Goal: Transaction & Acquisition: Purchase product/service

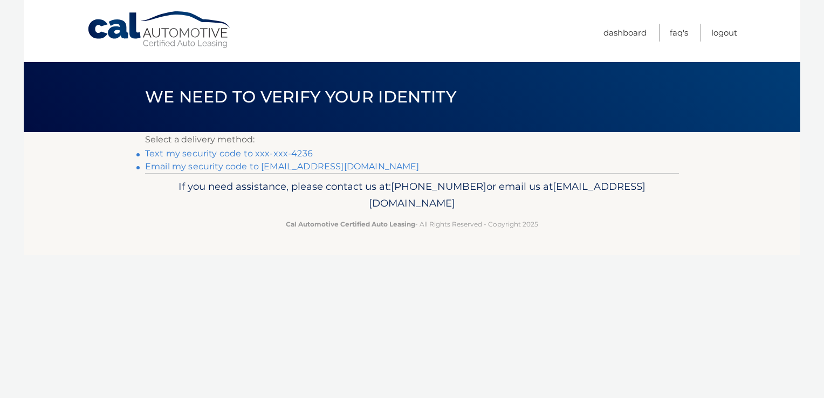
click at [232, 152] on link "Text my security code to xxx-xxx-4236" at bounding box center [229, 153] width 168 height 10
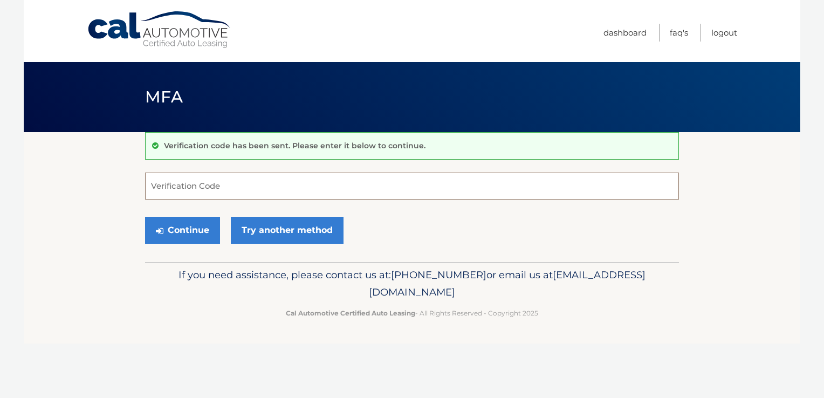
click at [188, 177] on input "Verification Code" at bounding box center [412, 186] width 534 height 27
type input "486586"
click at [174, 227] on button "Continue" at bounding box center [182, 230] width 75 height 27
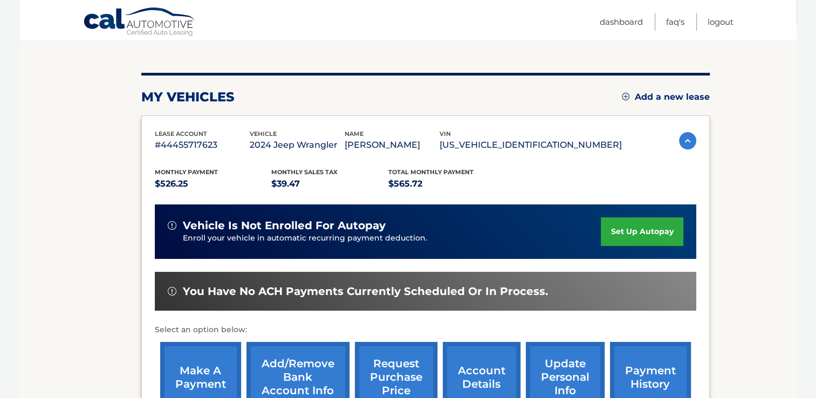
scroll to position [162, 0]
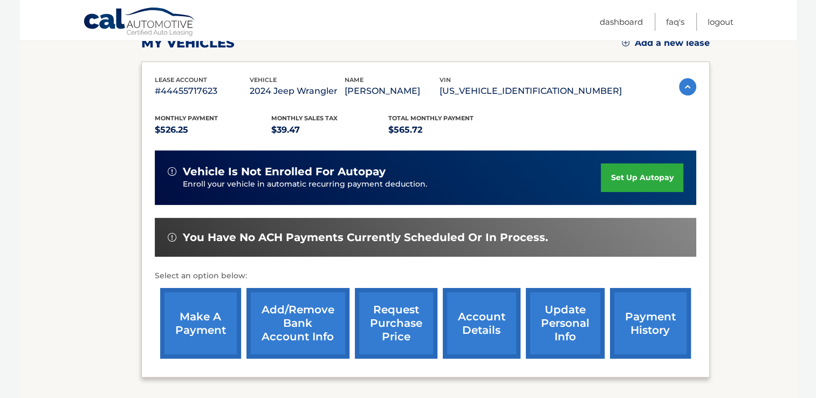
click at [225, 333] on link "make a payment" at bounding box center [200, 323] width 81 height 71
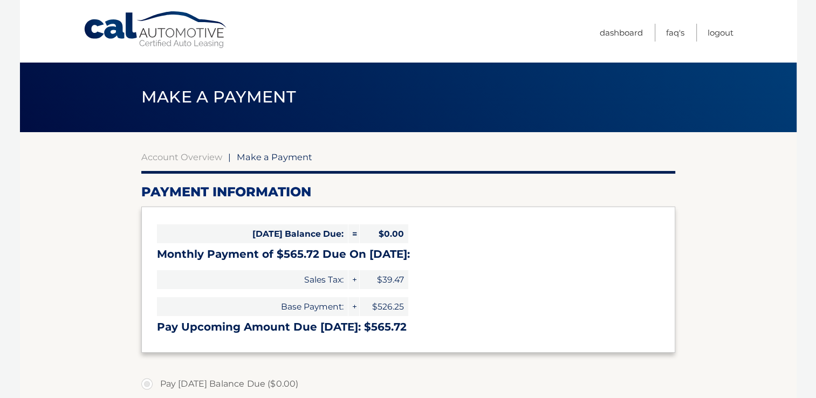
select select "NDJhZDE5Y2ItYzI1NS00NjE3LTg5YzgtZmJlNTE1M2QzNzQx"
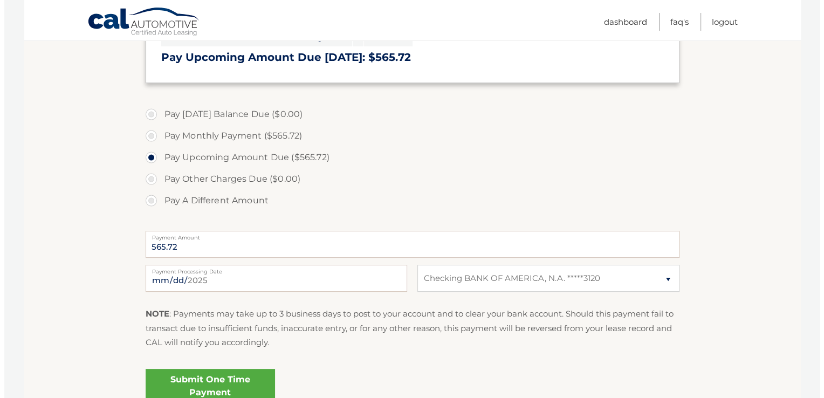
scroll to position [324, 0]
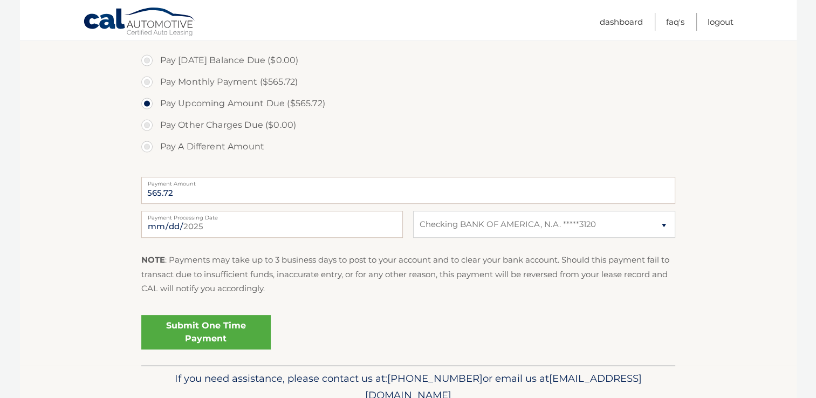
click at [182, 336] on link "Submit One Time Payment" at bounding box center [205, 332] width 129 height 35
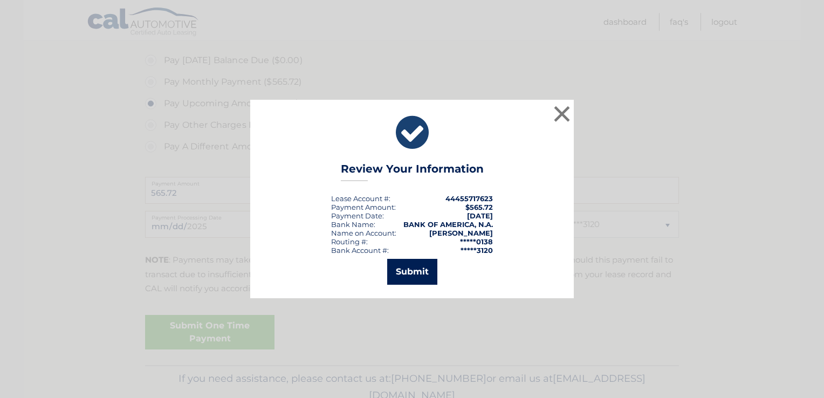
click at [434, 277] on button "Submit" at bounding box center [412, 272] width 50 height 26
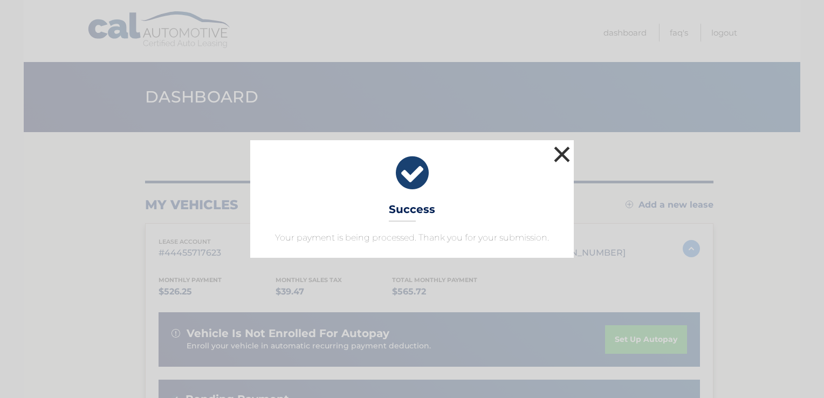
click at [565, 151] on button "×" at bounding box center [562, 154] width 22 height 22
